Goal: Navigation & Orientation: Find specific page/section

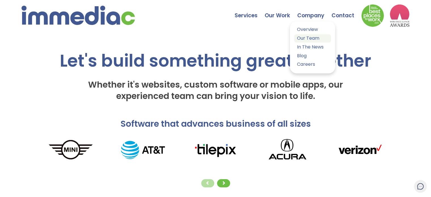
click at [303, 37] on link "Our Team" at bounding box center [312, 38] width 37 height 8
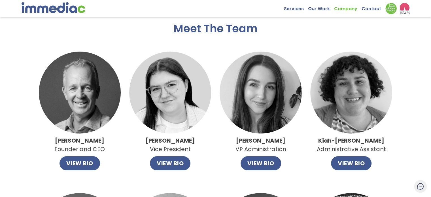
scroll to position [28, 0]
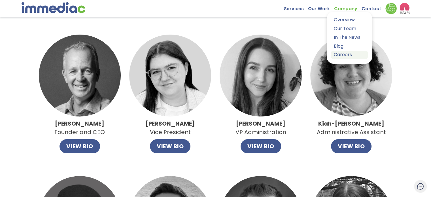
click at [340, 52] on link "Careers" at bounding box center [349, 55] width 37 height 8
